Goal: Find specific page/section: Find specific page/section

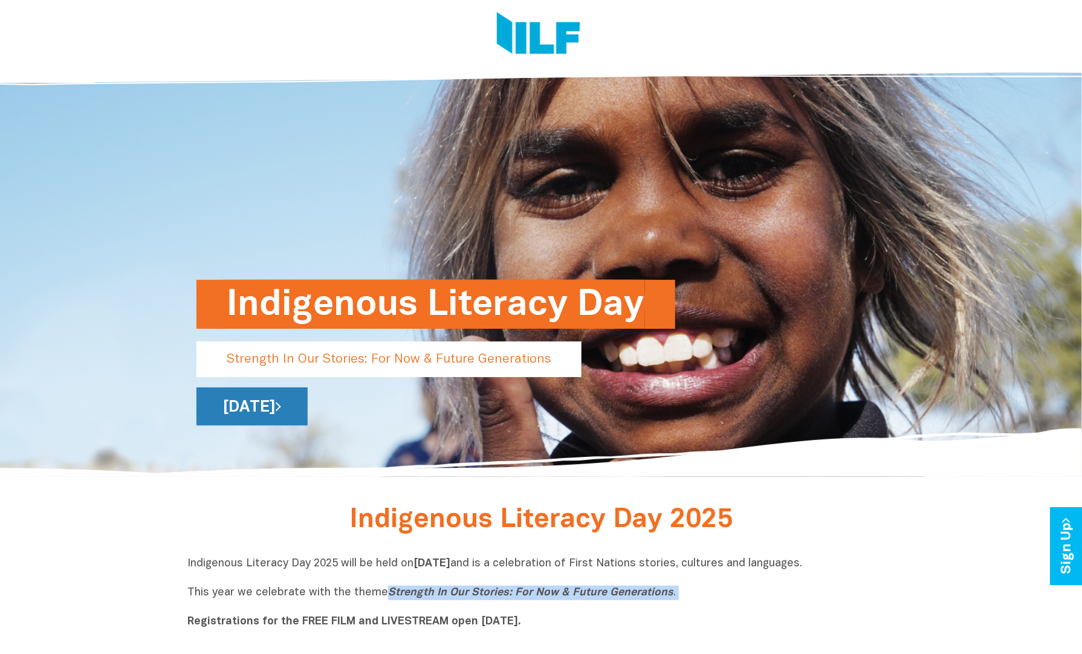
click at [308, 412] on link "[DATE]" at bounding box center [251, 407] width 111 height 38
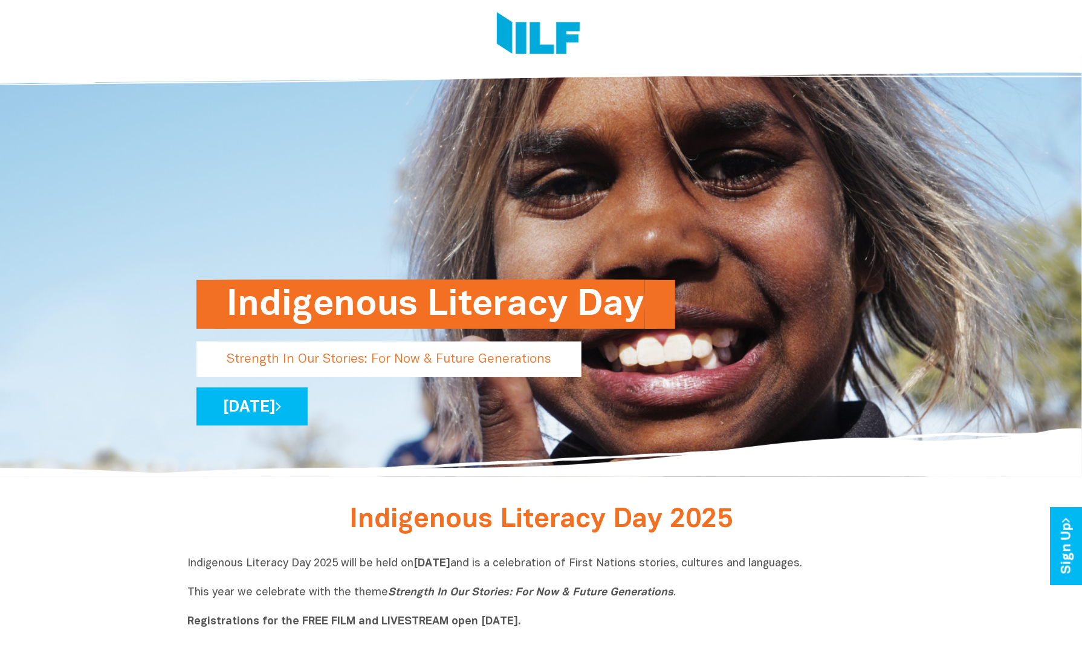
click at [527, 34] on img at bounding box center [538, 34] width 83 height 45
